Goal: Use online tool/utility: Utilize a website feature to perform a specific function

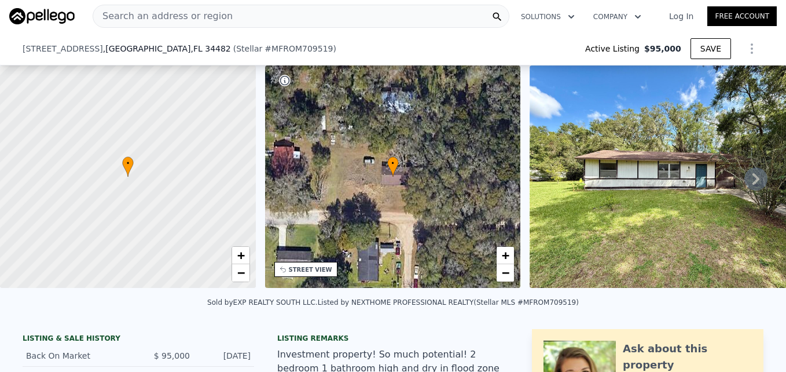
scroll to position [226, 0]
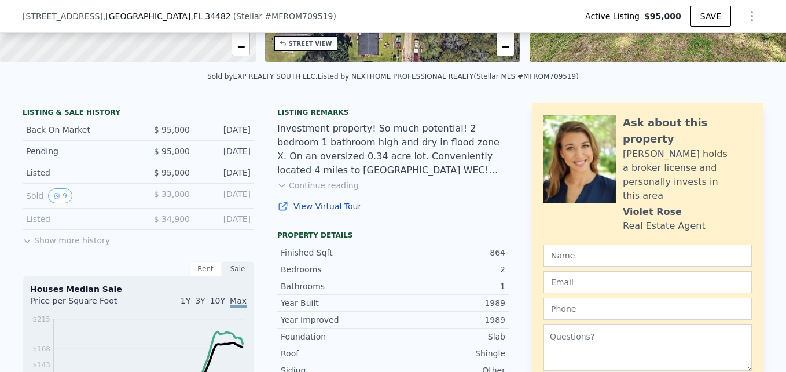
click at [310, 191] on button "Continue reading" at bounding box center [318, 185] width 82 height 12
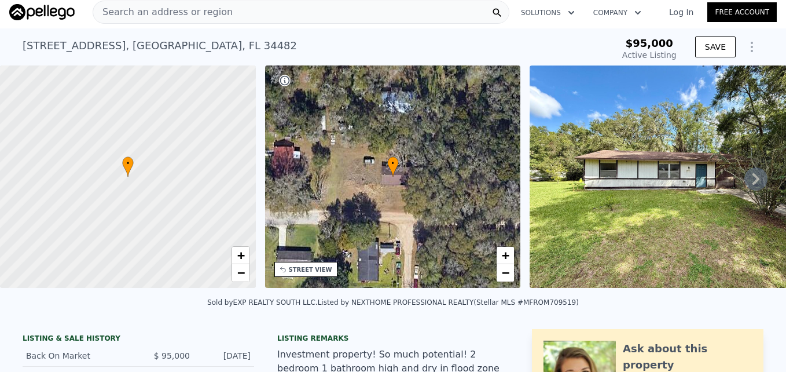
scroll to position [0, 0]
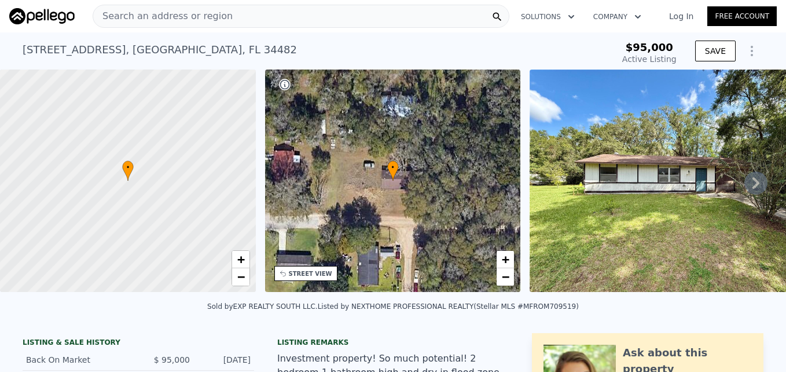
click at [756, 189] on icon at bounding box center [756, 182] width 23 height 23
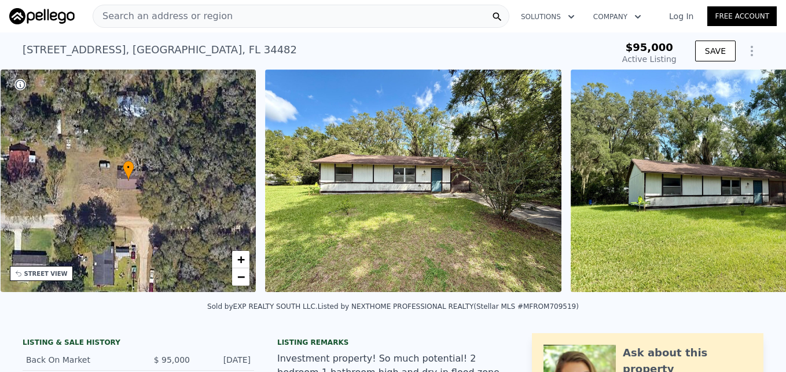
scroll to position [0, 270]
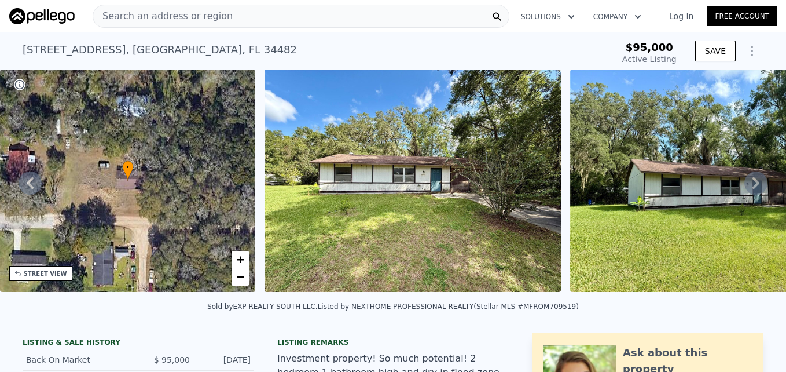
click at [756, 189] on icon at bounding box center [756, 182] width 23 height 23
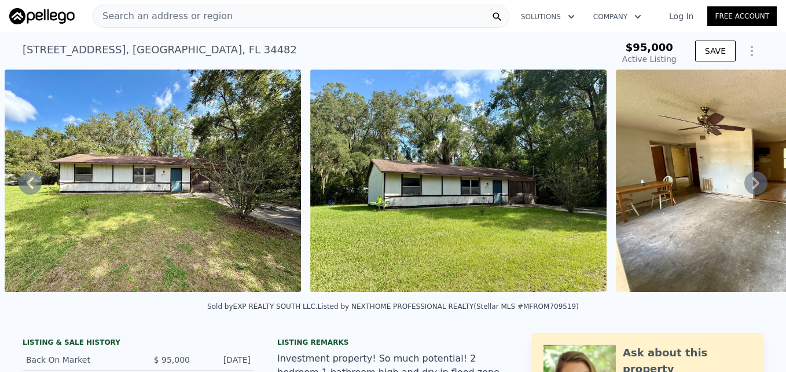
click at [756, 189] on icon at bounding box center [756, 182] width 23 height 23
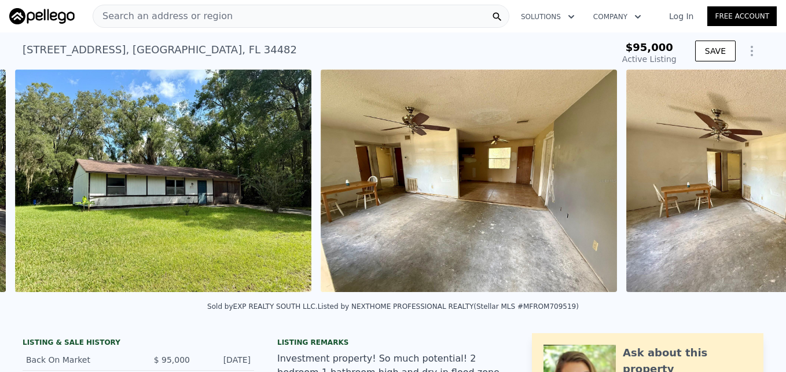
scroll to position [0, 835]
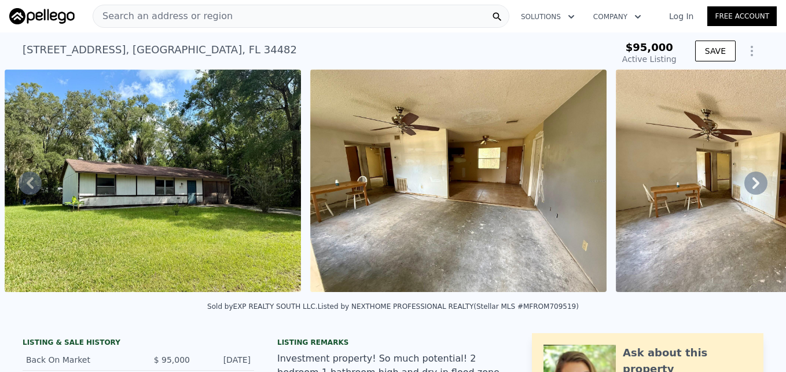
click at [756, 189] on icon at bounding box center [756, 182] width 23 height 23
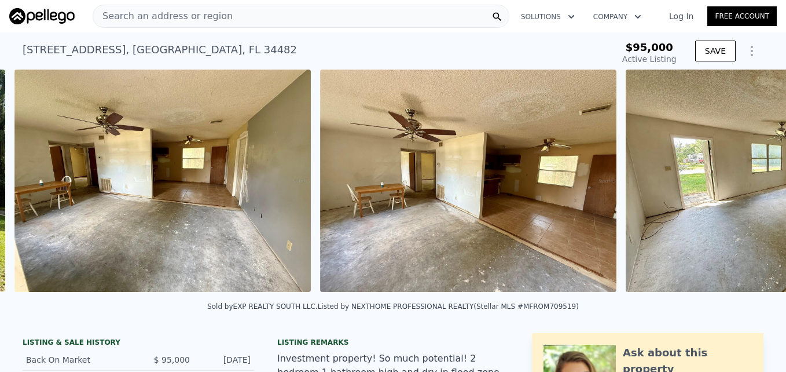
scroll to position [0, 1141]
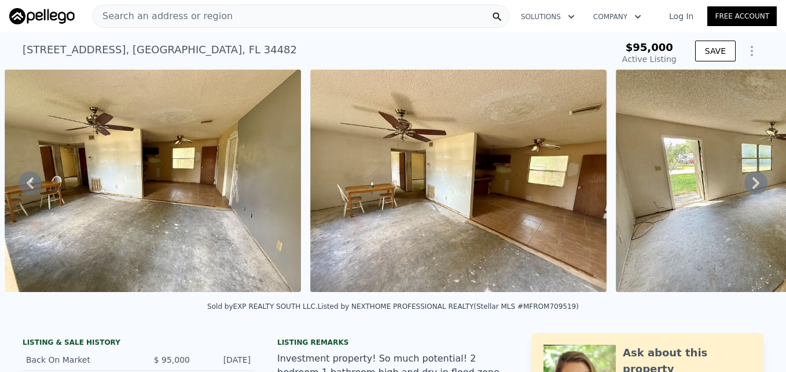
click at [756, 189] on icon at bounding box center [756, 182] width 23 height 23
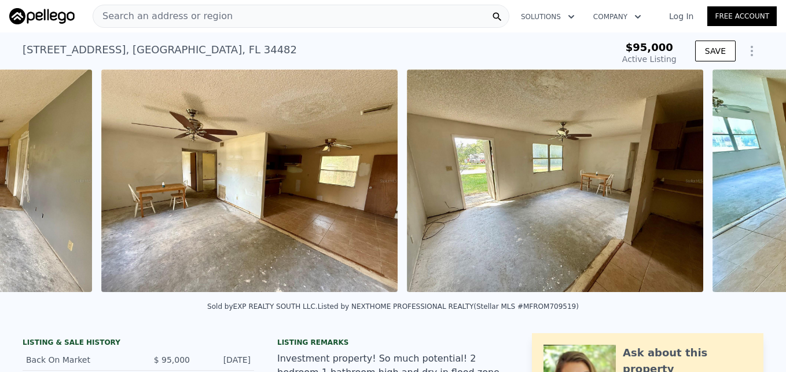
scroll to position [0, 1447]
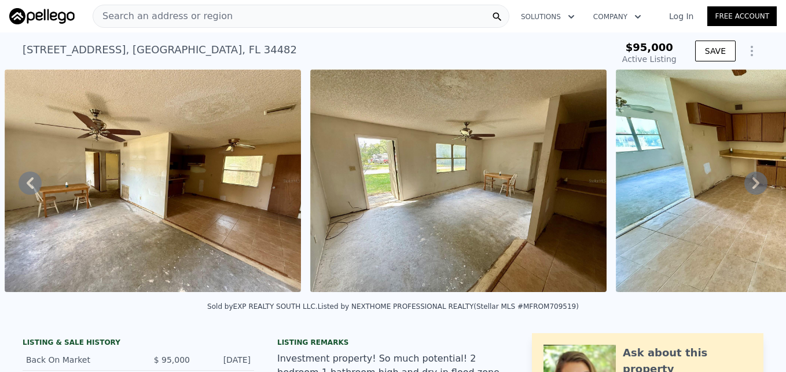
click at [756, 189] on icon at bounding box center [756, 182] width 23 height 23
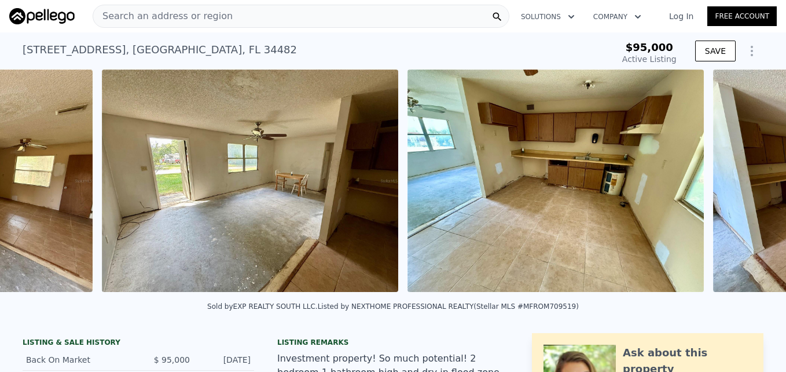
scroll to position [0, 1752]
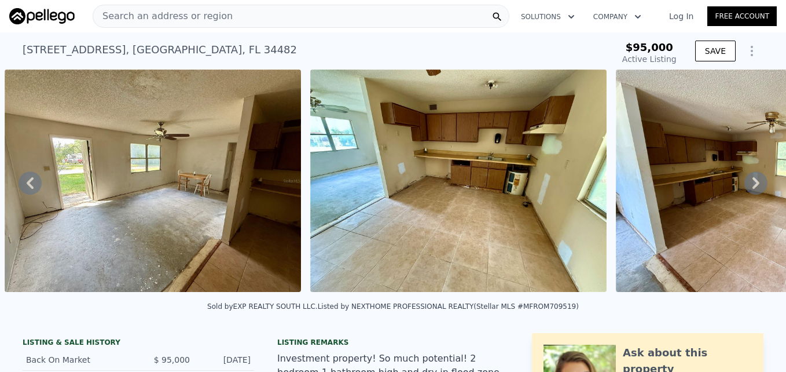
click at [756, 189] on icon at bounding box center [756, 182] width 23 height 23
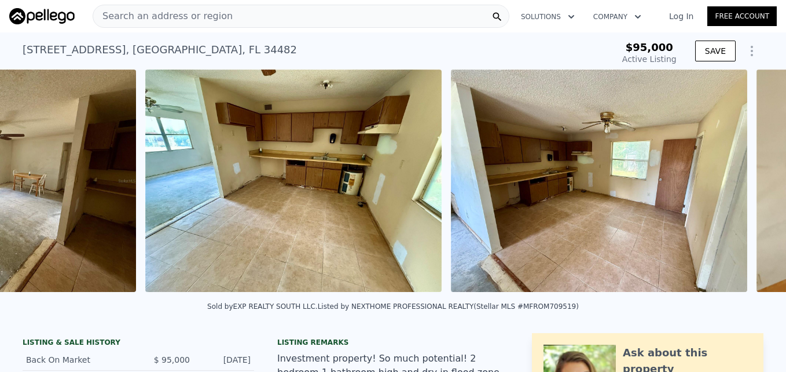
scroll to position [0, 2058]
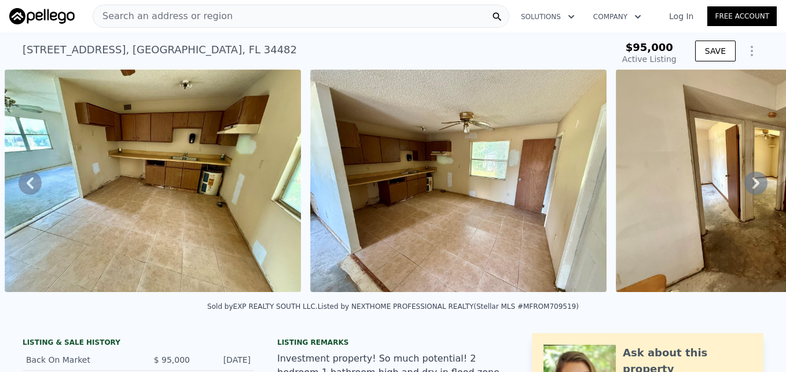
click at [756, 189] on icon at bounding box center [756, 182] width 23 height 23
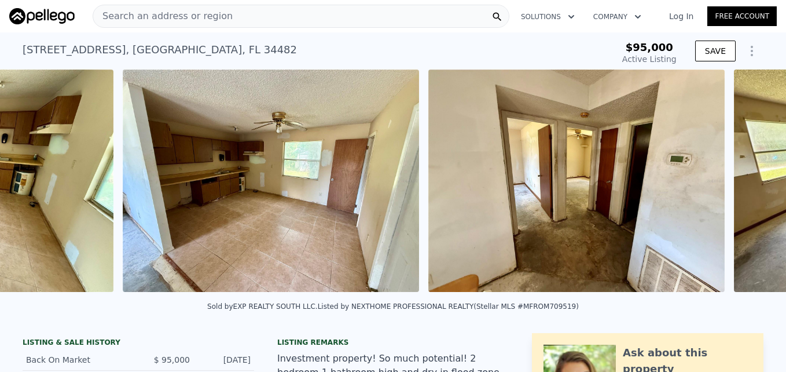
scroll to position [0, 2364]
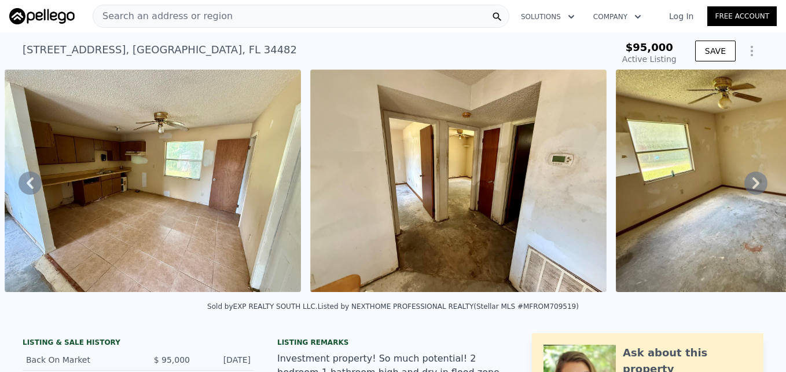
click at [756, 189] on icon at bounding box center [756, 182] width 23 height 23
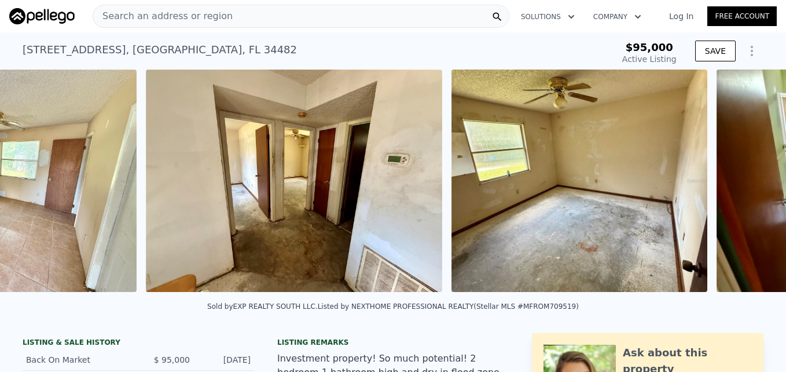
scroll to position [0, 2670]
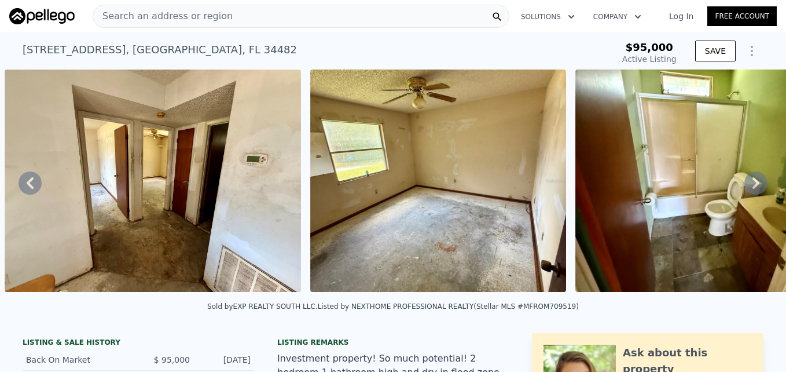
click at [756, 189] on icon at bounding box center [756, 182] width 23 height 23
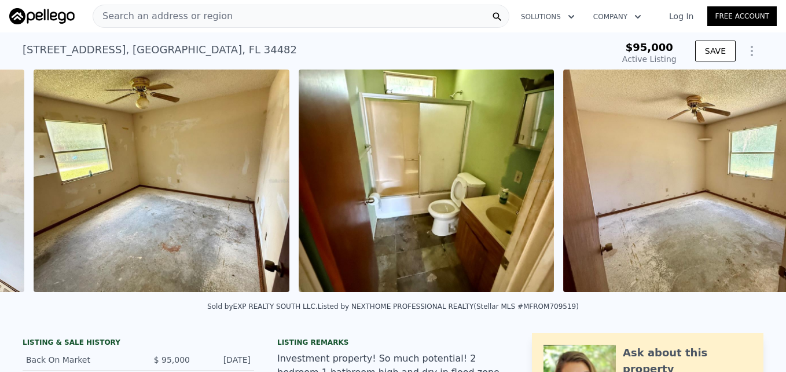
scroll to position [0, 2975]
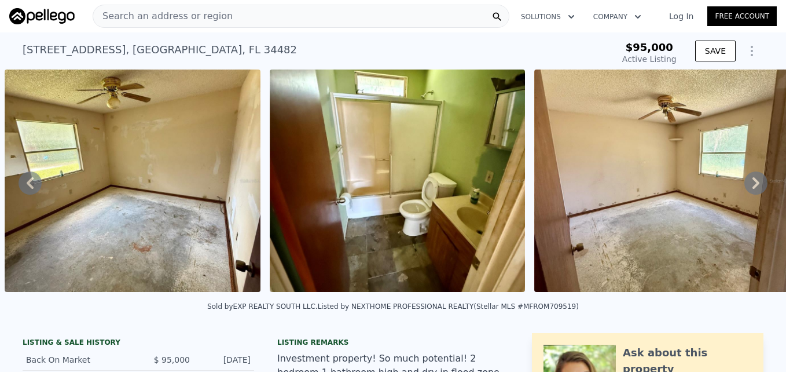
click at [756, 189] on icon at bounding box center [756, 182] width 23 height 23
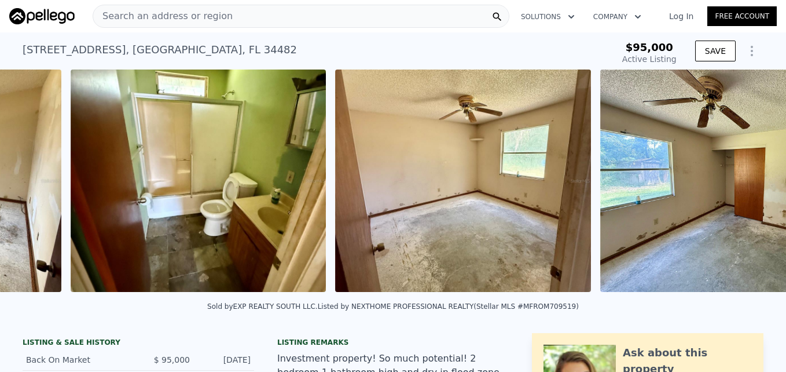
scroll to position [0, 3240]
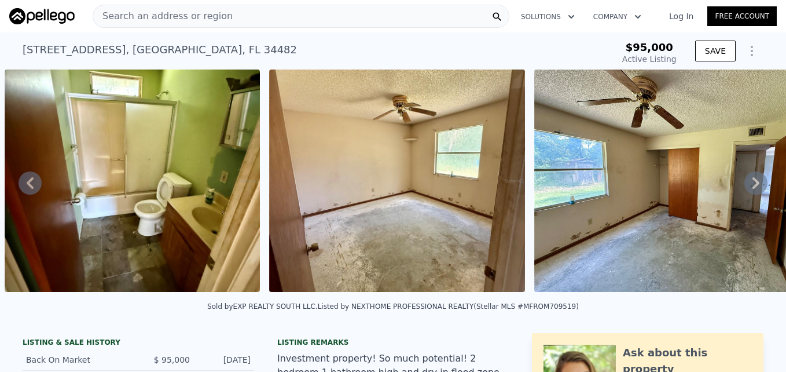
click at [756, 189] on icon at bounding box center [756, 182] width 23 height 23
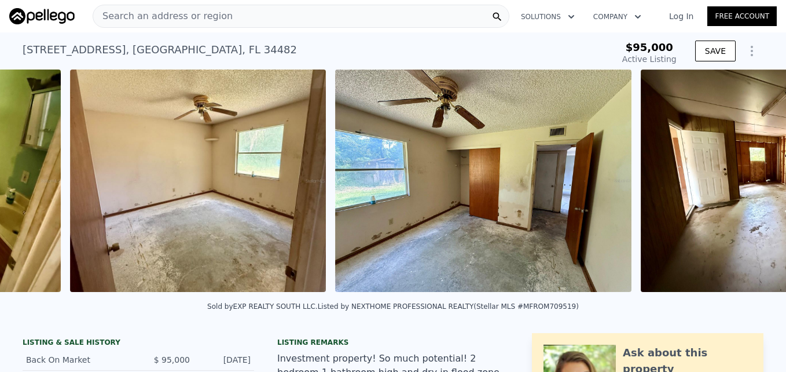
scroll to position [0, 3505]
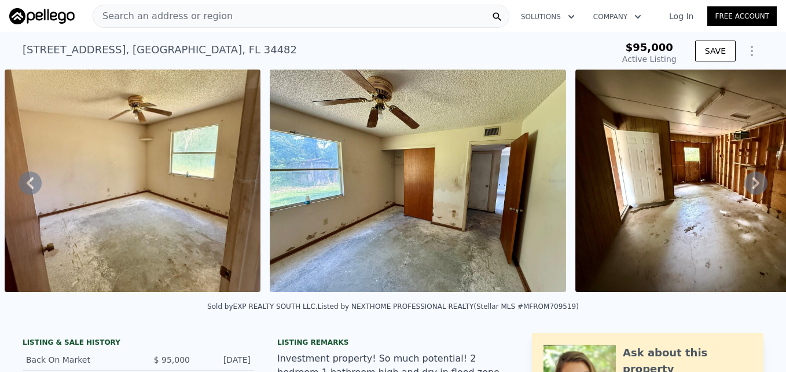
click at [756, 189] on icon at bounding box center [756, 182] width 23 height 23
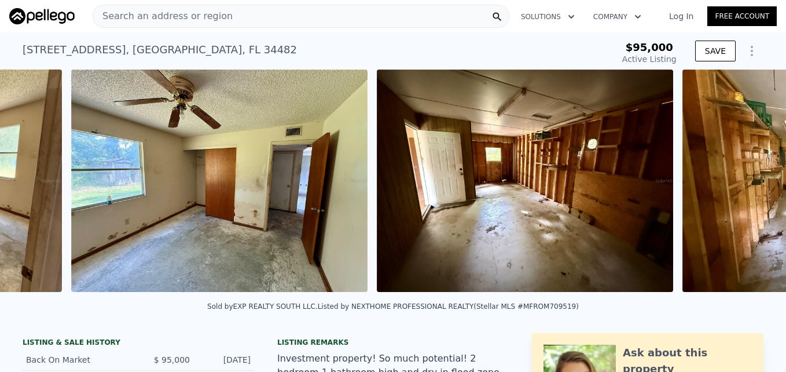
scroll to position [0, 3770]
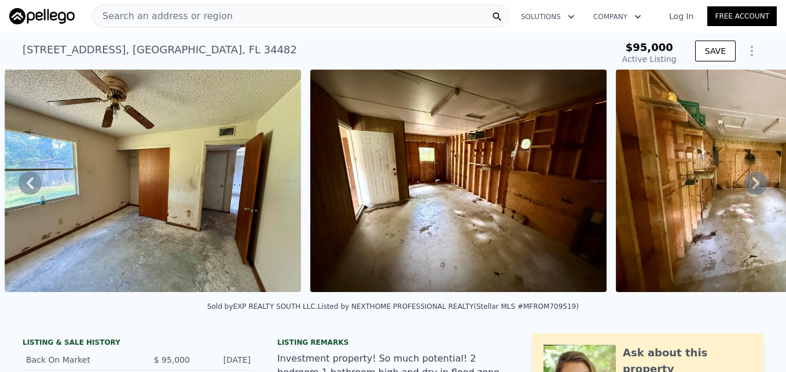
click at [517, 176] on img at bounding box center [458, 180] width 296 height 222
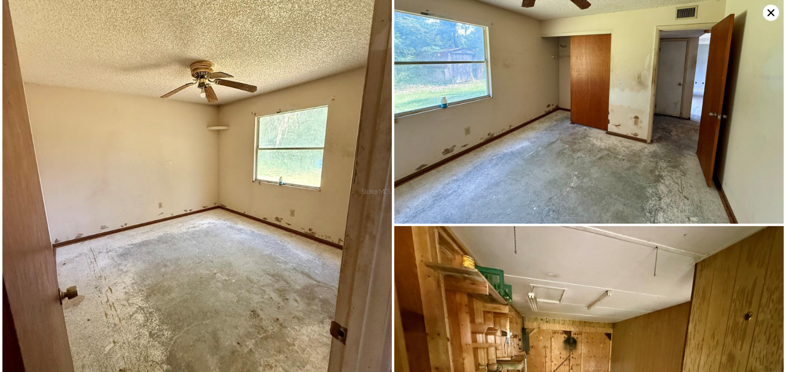
scroll to position [2197, 0]
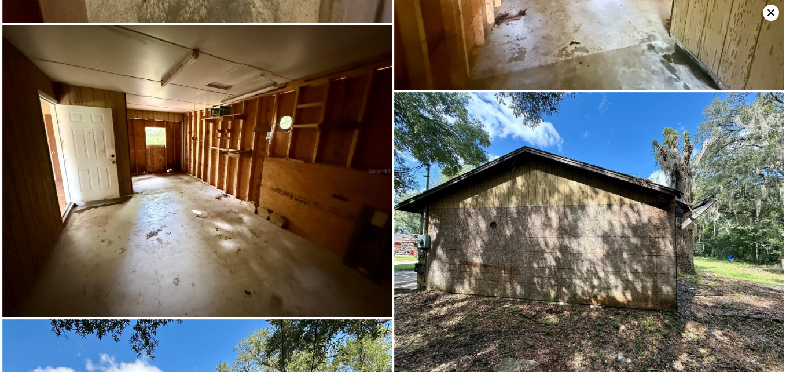
click at [289, 189] on img at bounding box center [197, 171] width 390 height 292
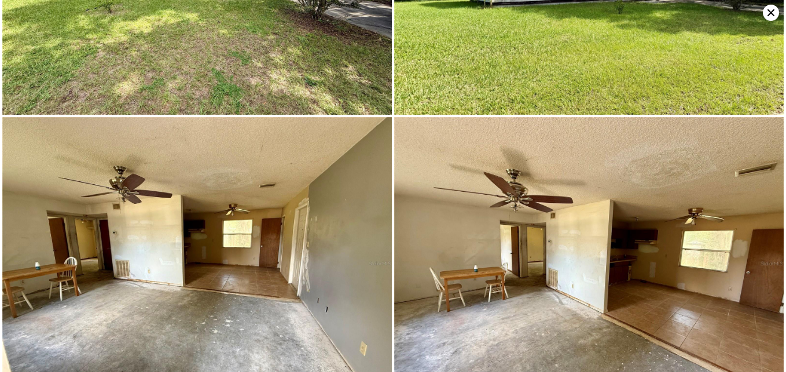
scroll to position [0, 0]
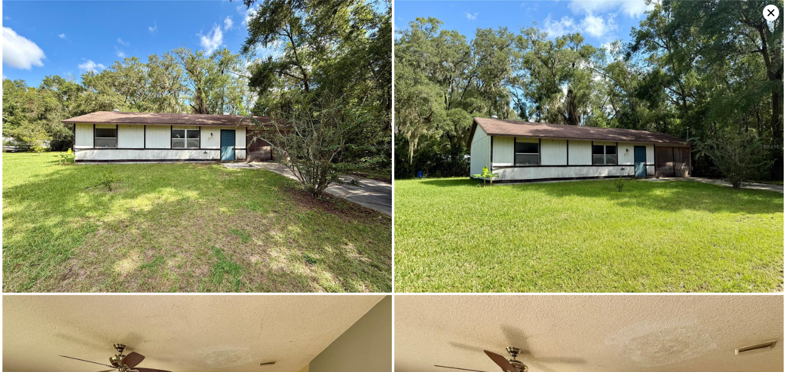
click at [762, 13] on img at bounding box center [589, 146] width 390 height 292
click at [771, 13] on icon at bounding box center [771, 12] width 7 height 7
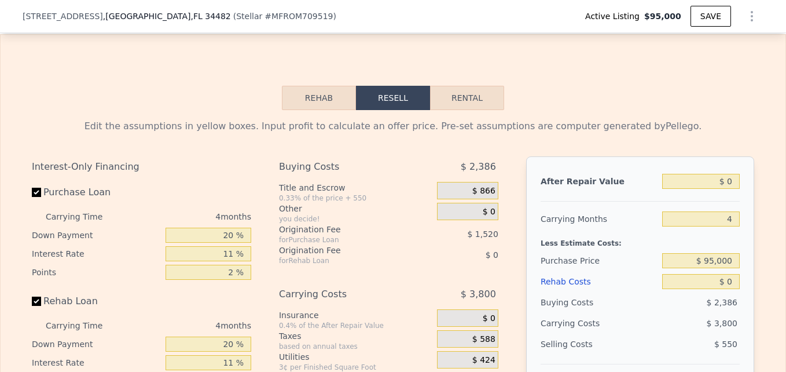
scroll to position [1721, 0]
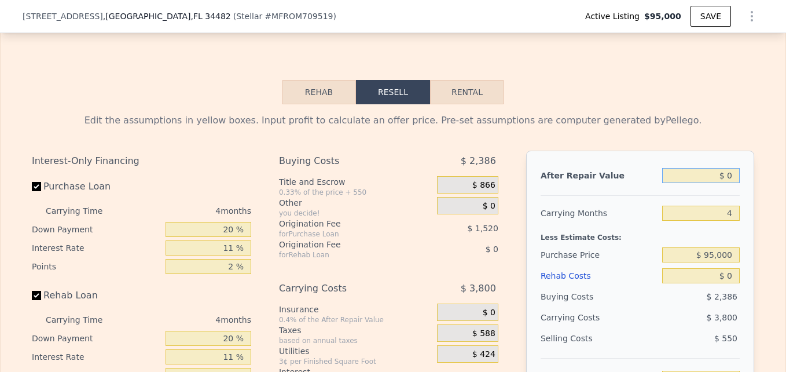
click at [727, 183] on input "$ 0" at bounding box center [701, 175] width 78 height 15
type input "$ 12"
type input "-$ 101,724"
type input "$ 120"
type input "-$ 101,623"
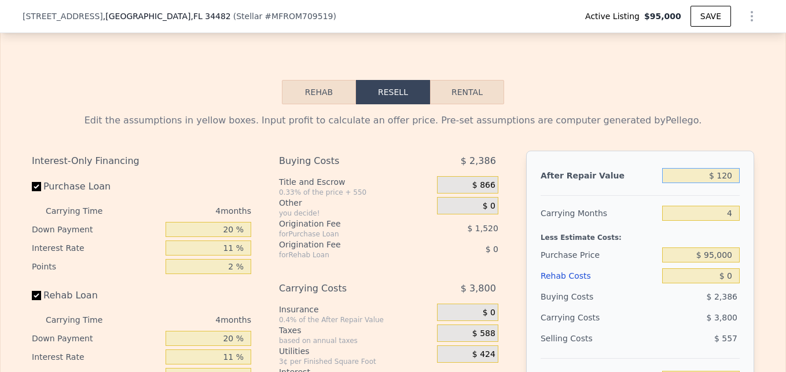
type input "$ 1,200"
type input "-$ 100,610"
type input "$ 12,000"
type input "-$ 90,476"
type input "$ 120,000"
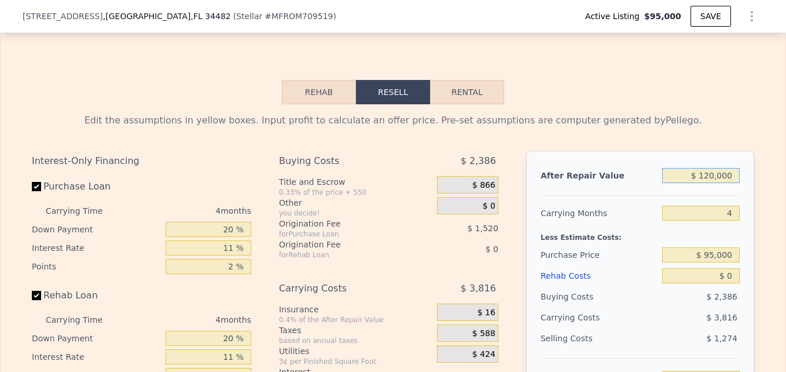
type input "$ 10,864"
type input "$ 120,000"
click at [737, 127] on div "Edit the assumptions in yellow boxes. Input profit to calculate an offer price.…" at bounding box center [393, 120] width 723 height 14
click at [712, 262] on input "$ 95,000" at bounding box center [701, 254] width 78 height 15
type input "$ 60,000"
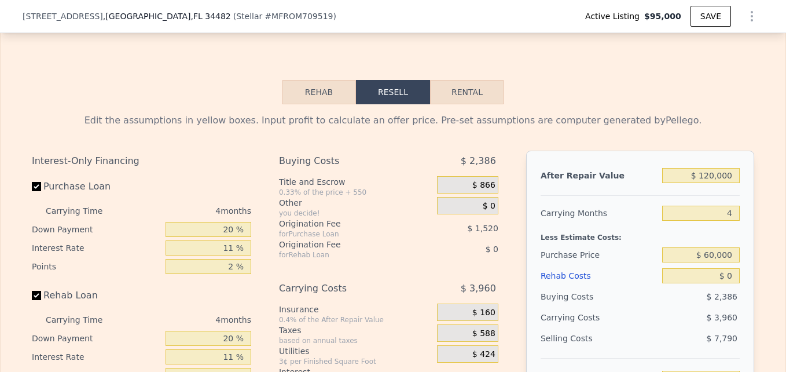
click at [732, 244] on div "Less Estimate Costs:" at bounding box center [640, 233] width 199 height 21
type input "$ 47,568"
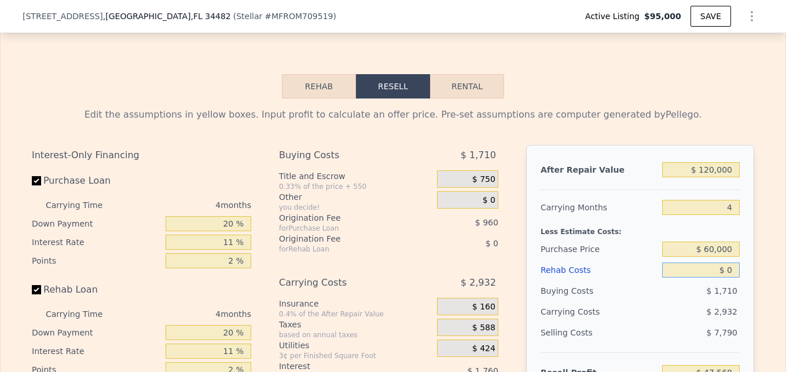
click at [728, 277] on input "$ 0" at bounding box center [701, 269] width 78 height 15
type input "$ 4"
type input "$ 47,564"
type input "$ 40"
type input "$ 47,527"
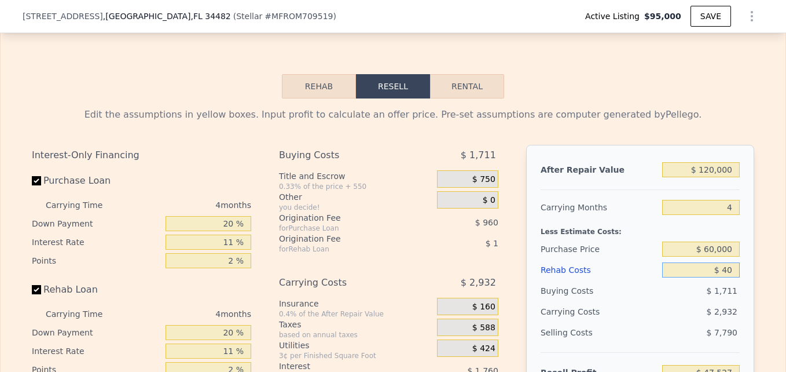
type input "$ 400"
type input "$ 47,150"
type input "$ 4,000"
type input "$ 43,388"
type input "$ 40,000"
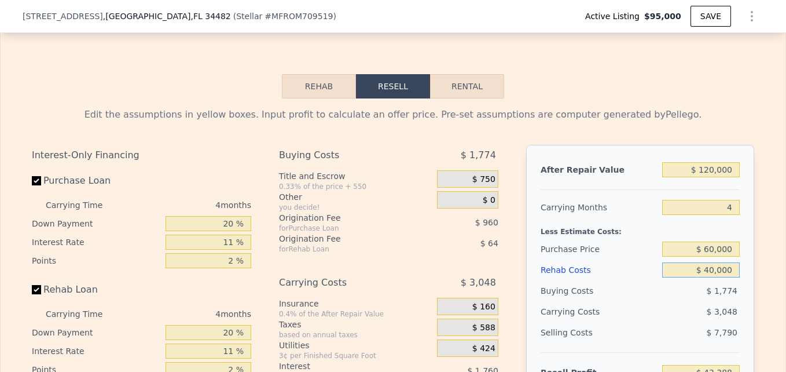
type input "$ 5,756"
type input "$ 40,000"
click at [743, 263] on div "After Repair Value $ 120,000 Carrying Months 4 Less Estimate Costs: Purchase Pr…" at bounding box center [640, 306] width 228 height 322
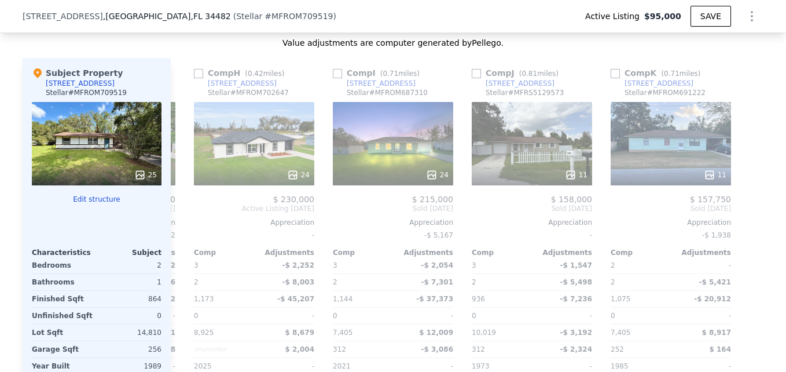
scroll to position [1242, 0]
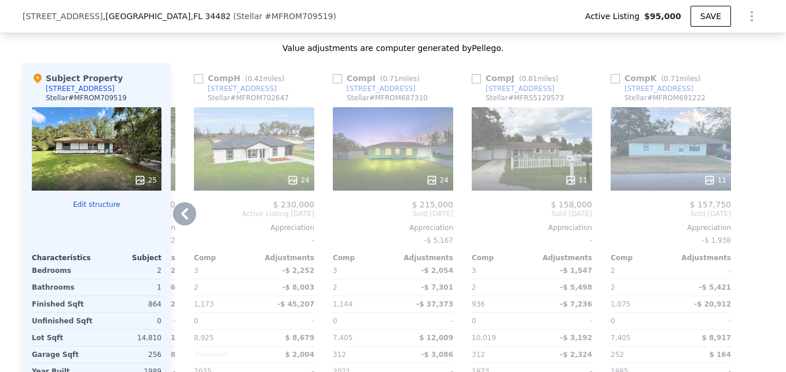
click at [649, 173] on div "11" at bounding box center [671, 148] width 120 height 83
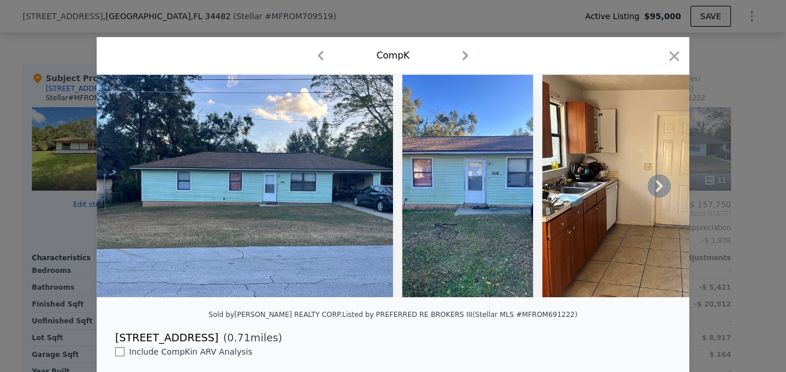
click at [651, 186] on icon at bounding box center [659, 185] width 23 height 23
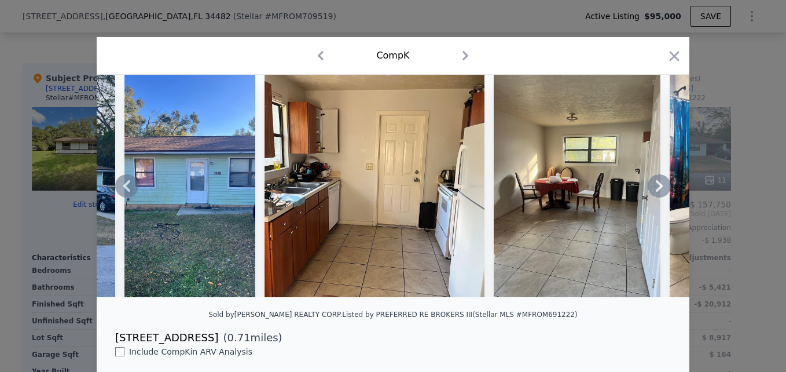
click at [651, 186] on icon at bounding box center [659, 185] width 23 height 23
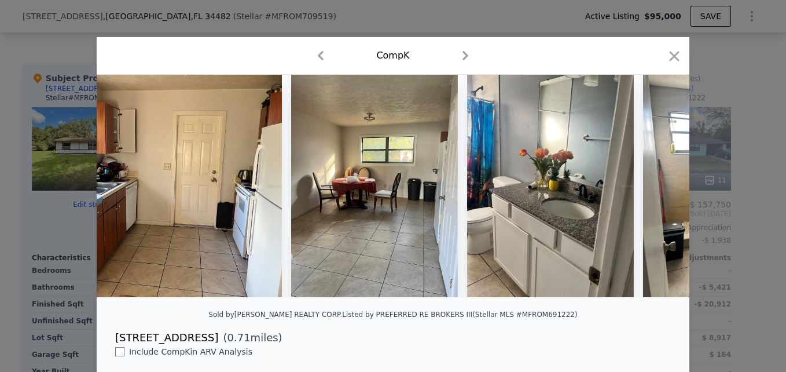
scroll to position [0, 556]
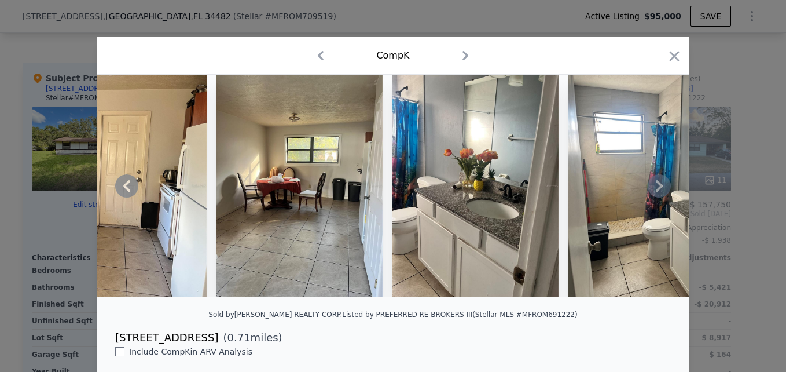
click at [651, 186] on icon at bounding box center [659, 185] width 23 height 23
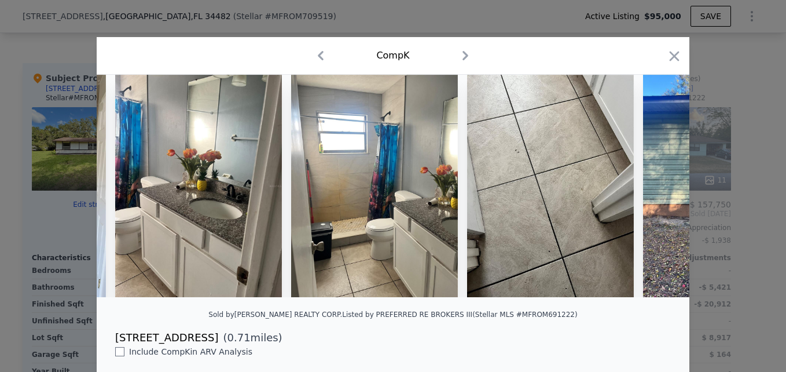
scroll to position [0, 834]
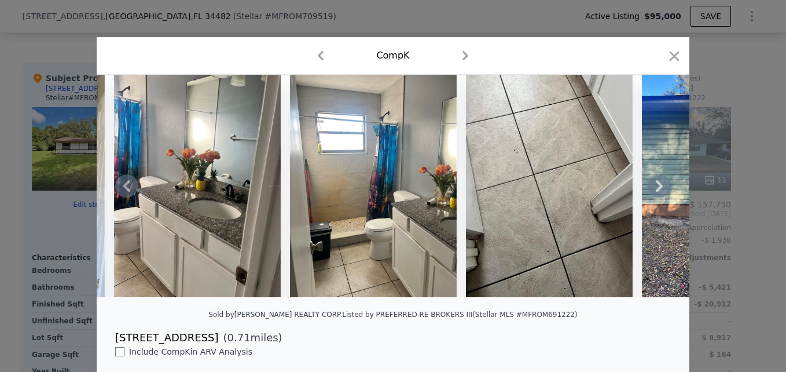
click at [651, 186] on icon at bounding box center [659, 185] width 23 height 23
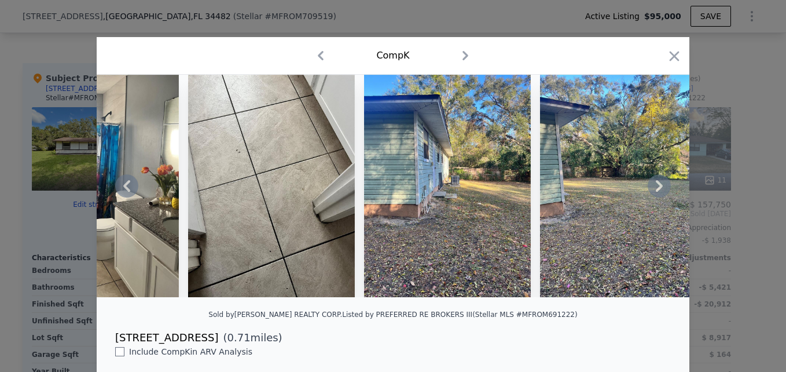
click at [651, 186] on icon at bounding box center [659, 185] width 23 height 23
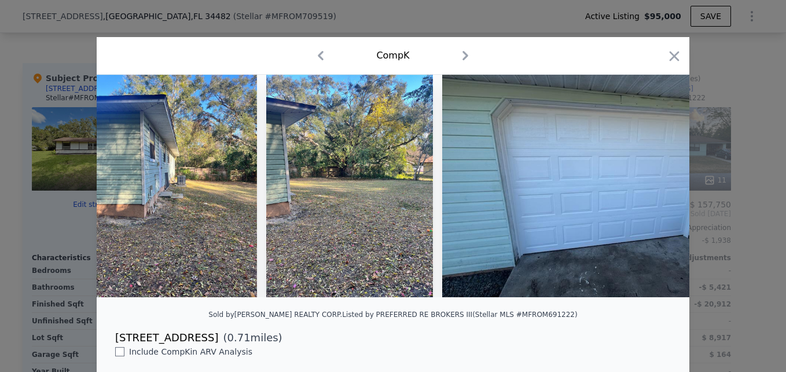
scroll to position [0, 1389]
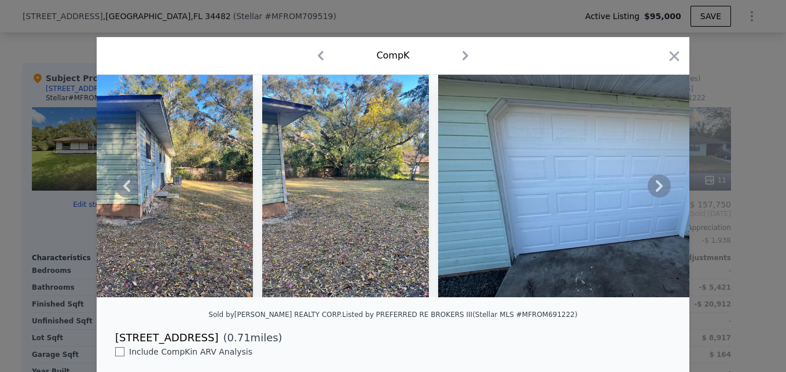
click at [651, 186] on icon at bounding box center [659, 185] width 23 height 23
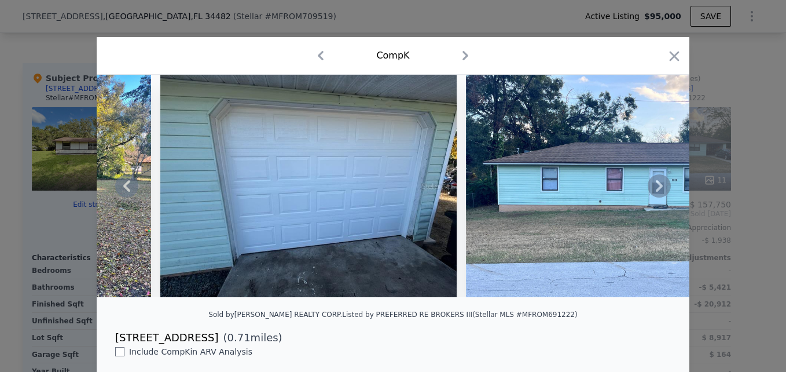
click at [651, 186] on icon at bounding box center [659, 185] width 23 height 23
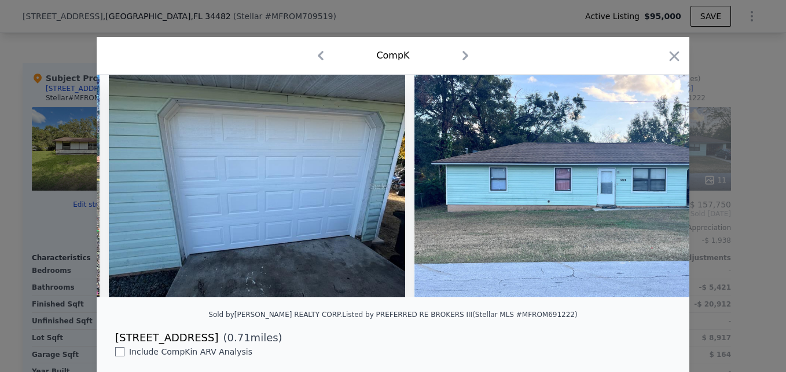
scroll to position [0, 1740]
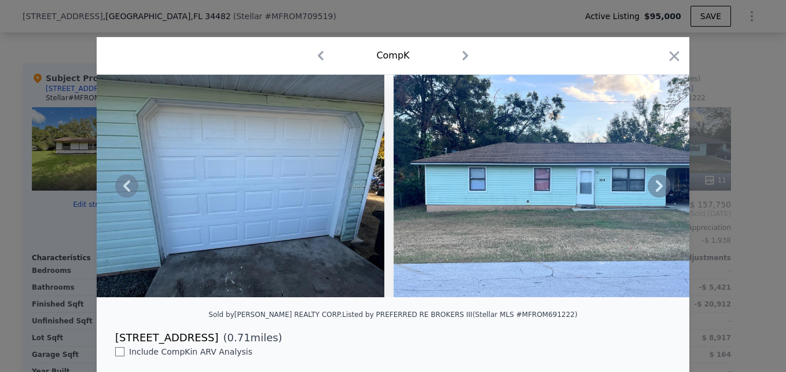
click at [651, 186] on icon at bounding box center [659, 185] width 23 height 23
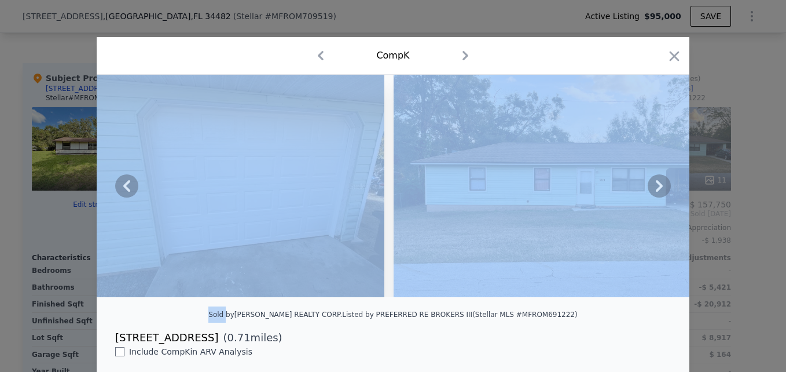
click at [651, 186] on icon at bounding box center [659, 185] width 23 height 23
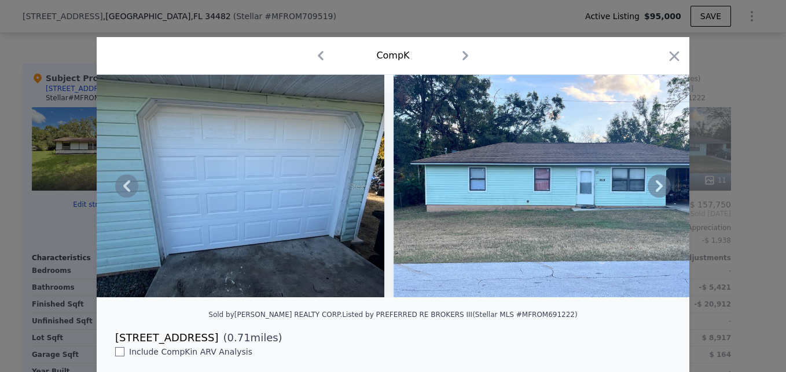
click at [651, 186] on icon at bounding box center [659, 185] width 23 height 23
drag, startPoint x: 651, startPoint y: 186, endPoint x: 669, endPoint y: 58, distance: 128.6
click at [669, 58] on icon "button" at bounding box center [674, 56] width 16 height 16
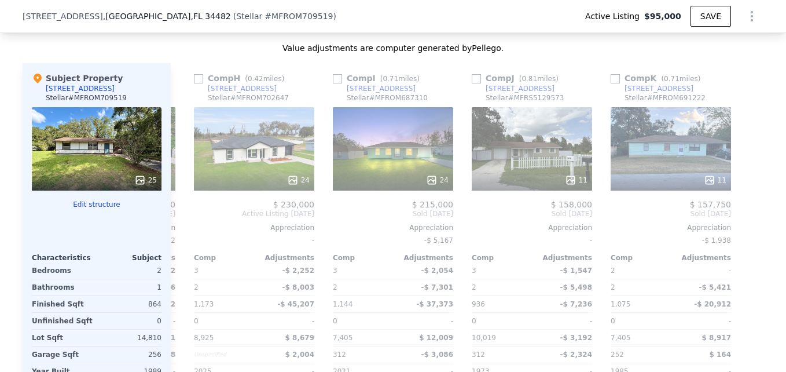
click at [771, 89] on div "We found 11 sales that match your search Listings provided by Stellar MLS . Fil…" at bounding box center [393, 124] width 786 height 664
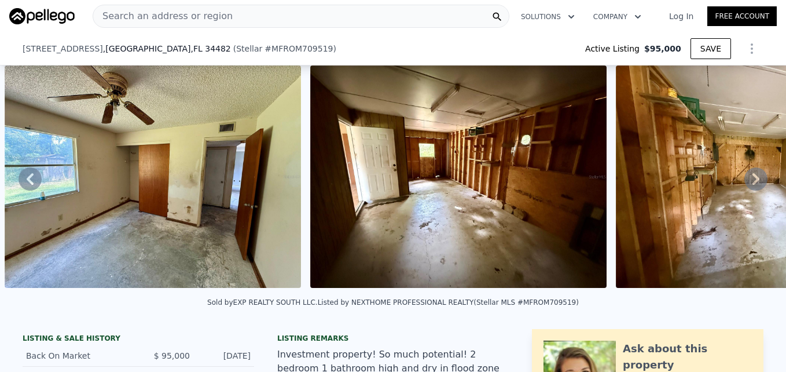
scroll to position [205, 0]
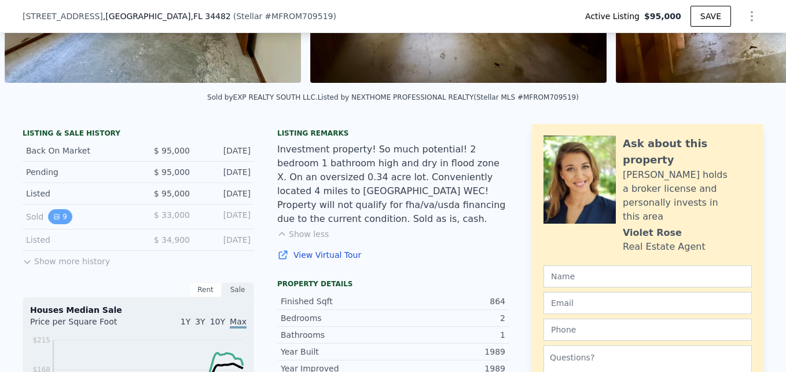
click at [59, 224] on button "9" at bounding box center [60, 216] width 24 height 15
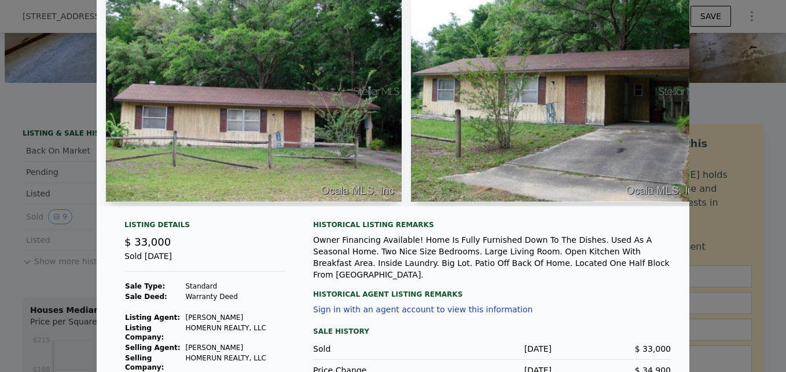
scroll to position [0, 0]
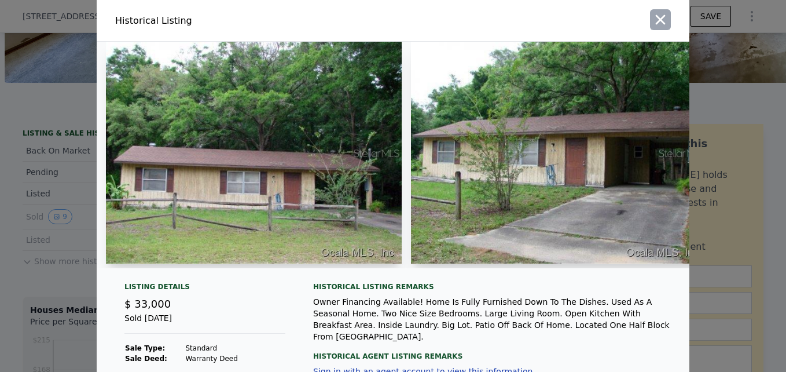
click at [656, 26] on icon "button" at bounding box center [660, 20] width 16 height 16
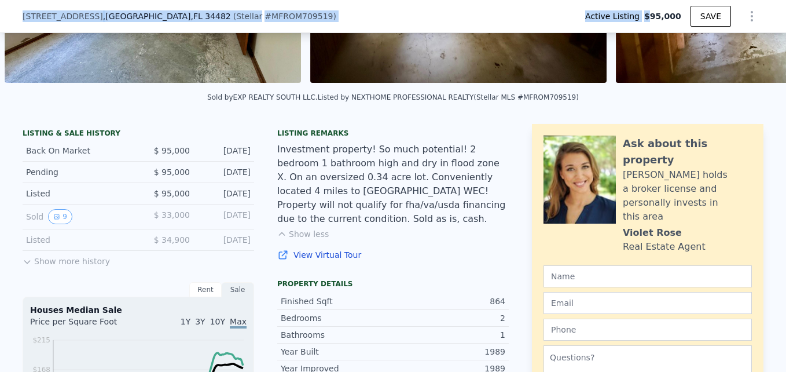
drag, startPoint x: 656, startPoint y: 26, endPoint x: 427, endPoint y: -43, distance: 239.4
